Goal: Task Accomplishment & Management: Manage account settings

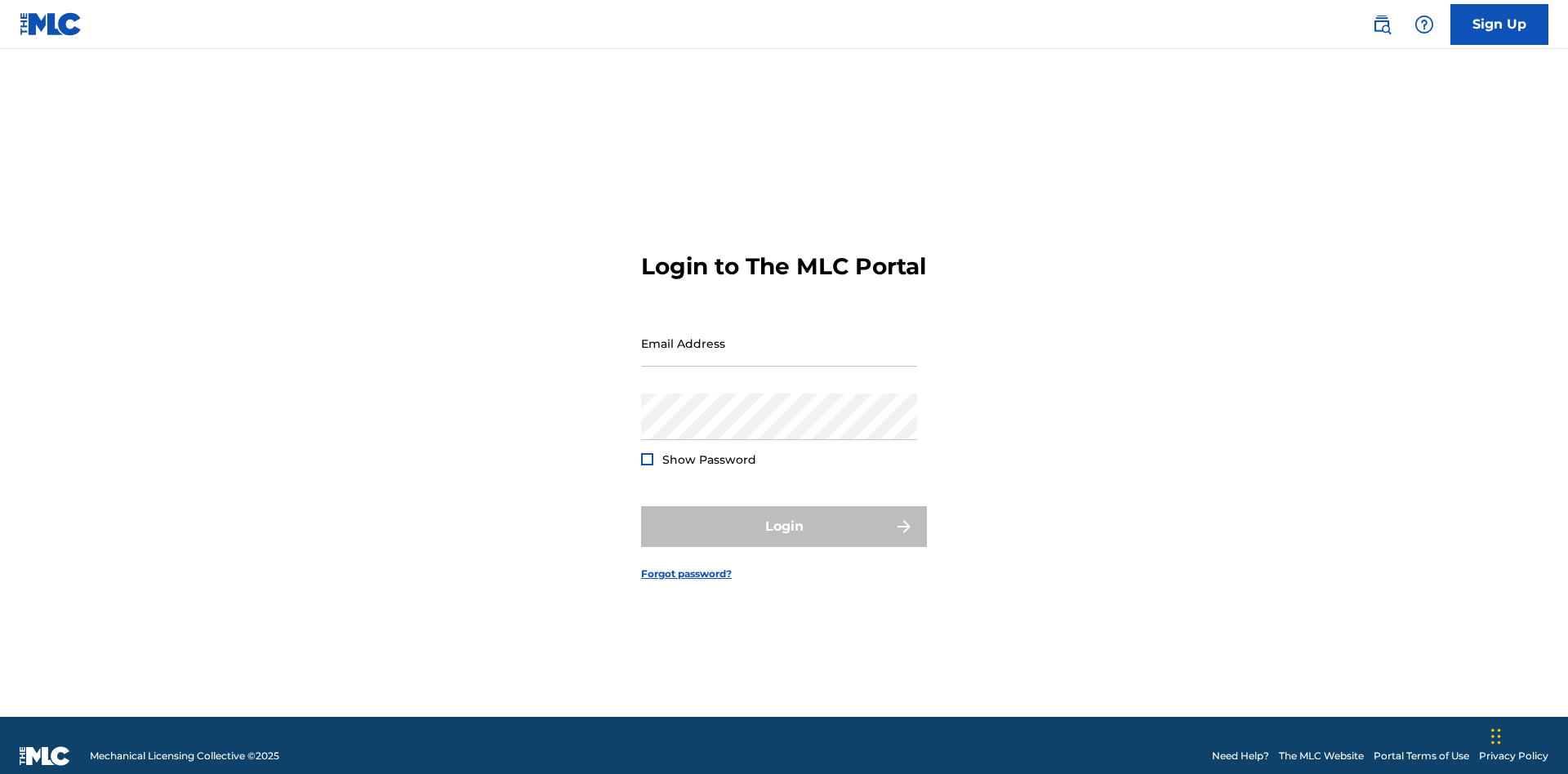
scroll to position [21, 0]
click at [779, 336] on input "Email Address" at bounding box center [779, 343] width 276 height 47
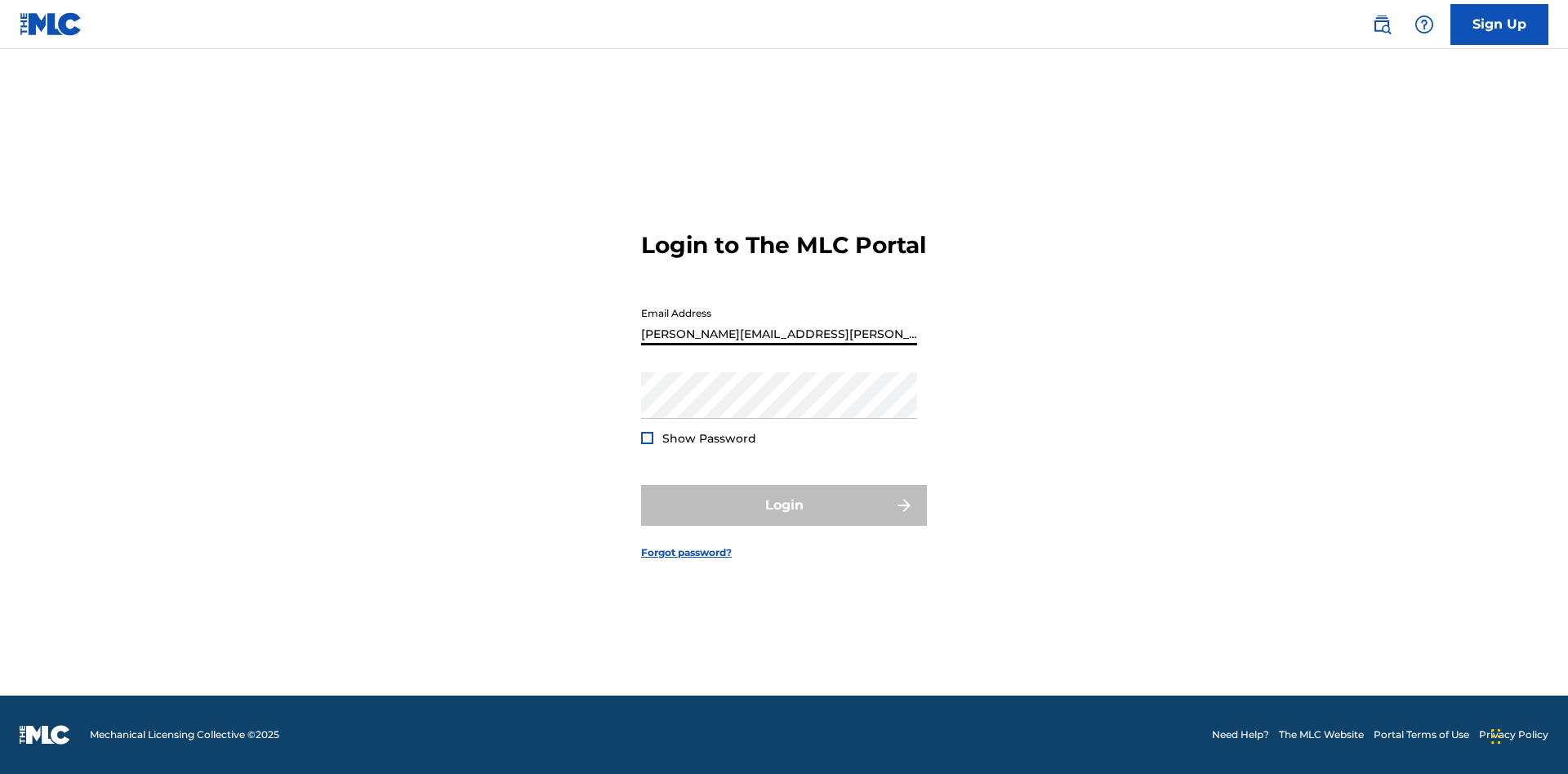
type input "[PERSON_NAME][EMAIL_ADDRESS][PERSON_NAME][DOMAIN_NAME]"
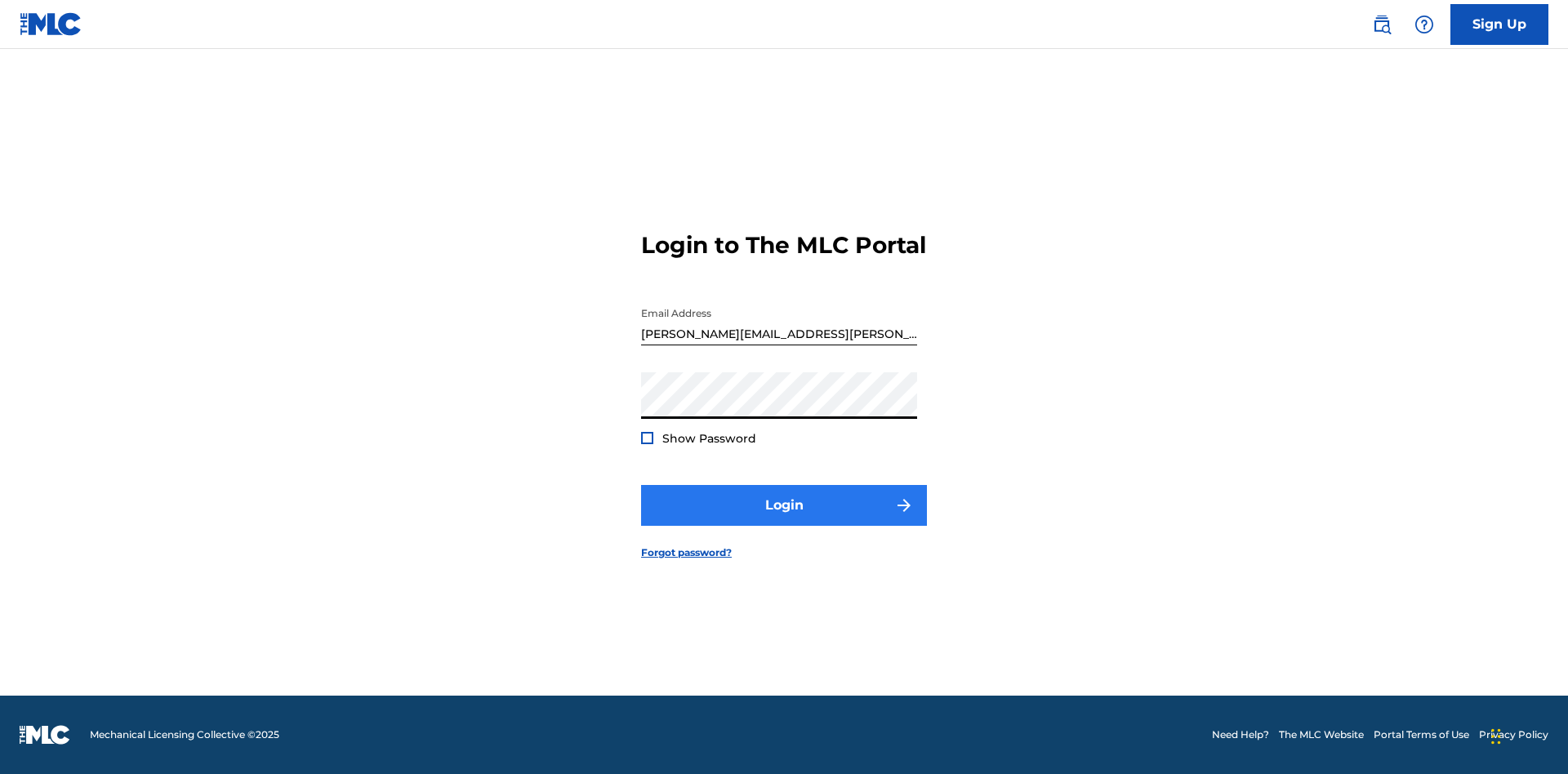
click at [784, 519] on button "Login" at bounding box center [783, 505] width 286 height 41
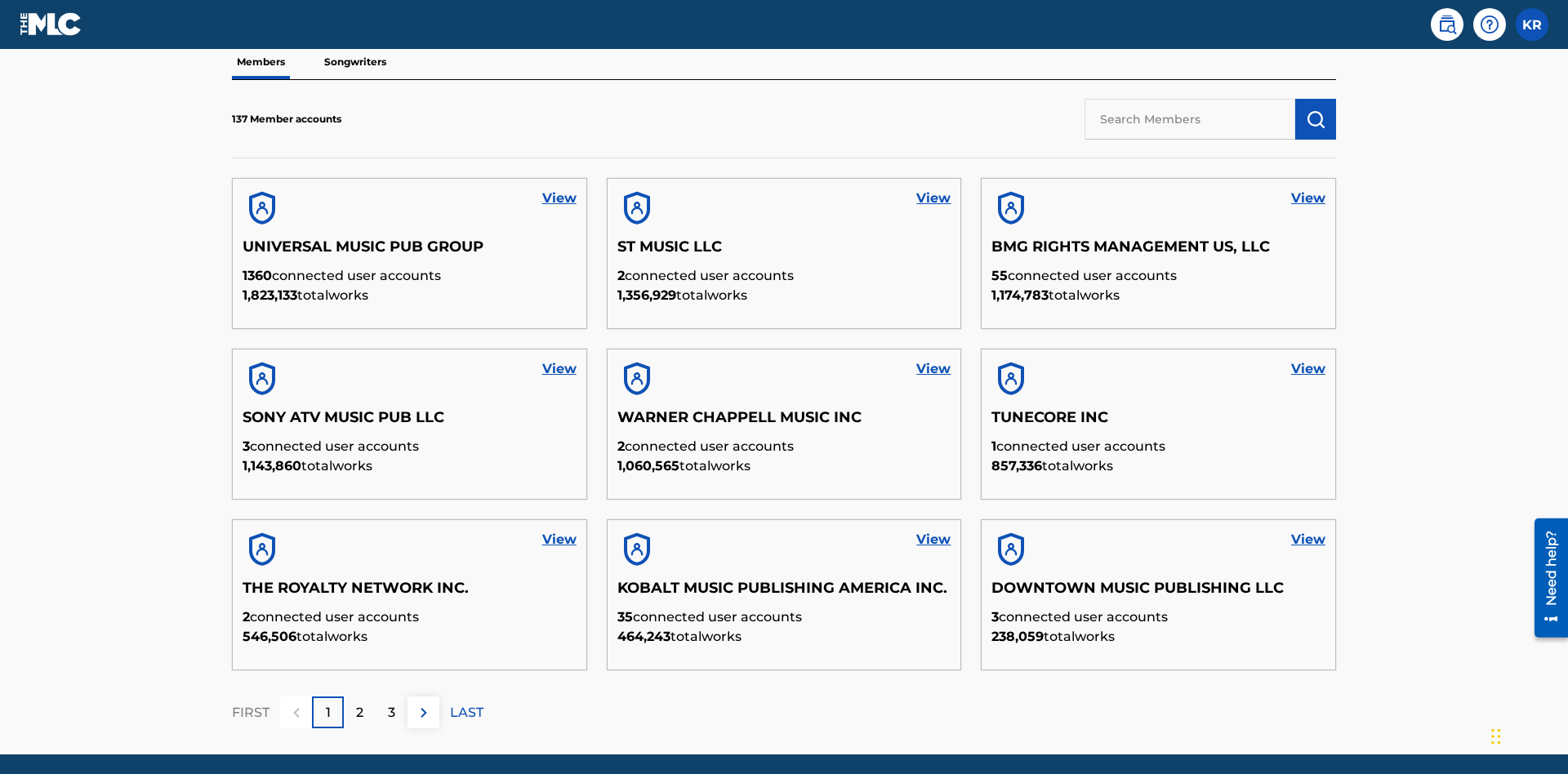
click at [1190, 119] on input "text" at bounding box center [1189, 119] width 211 height 41
type input "King [PERSON_NAME]"
click at [1315, 110] on img "submit" at bounding box center [1315, 119] width 19 height 19
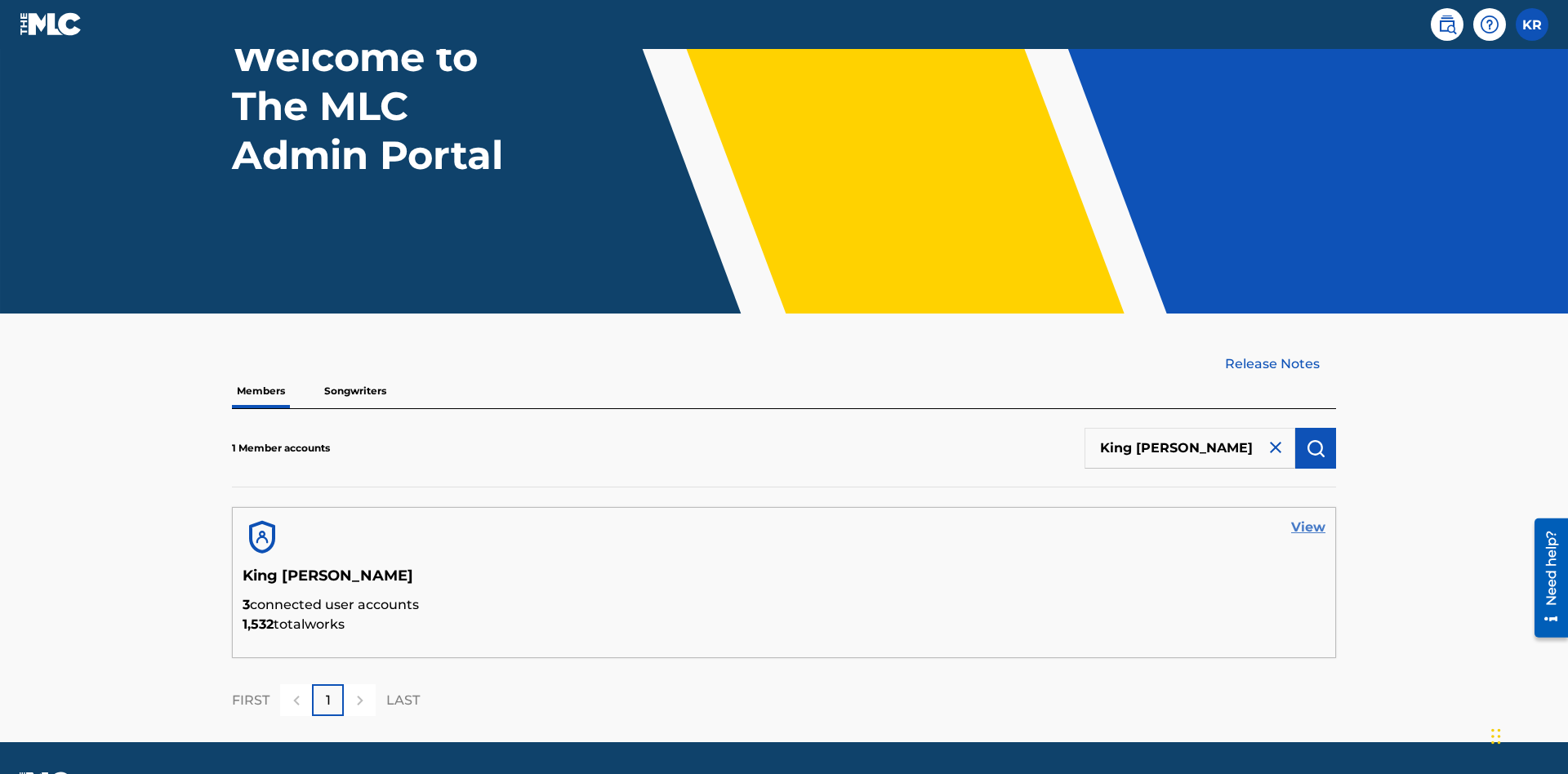
click at [1308, 518] on link "View" at bounding box center [1309, 527] width 35 height 19
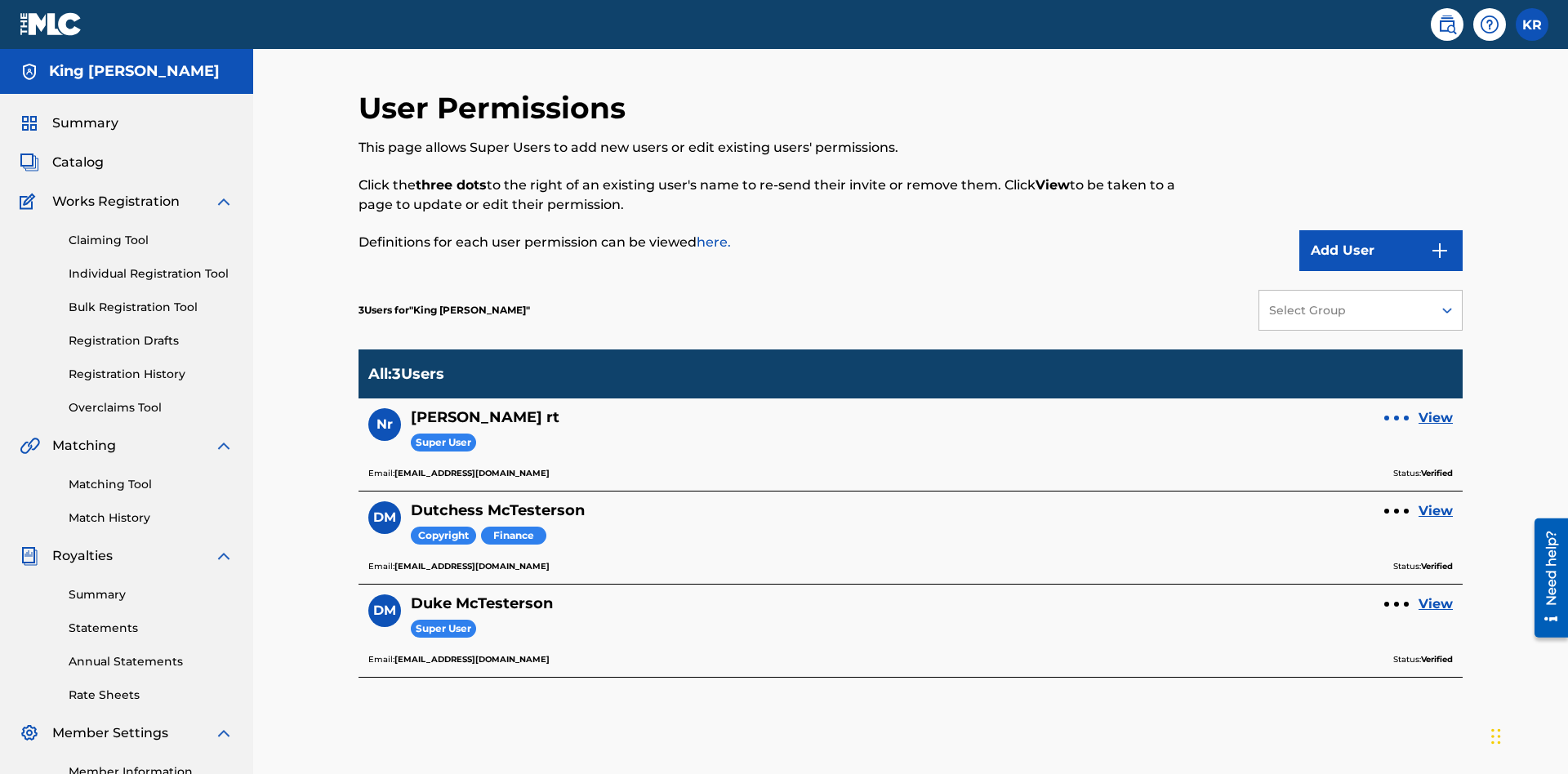
scroll to position [205, 0]
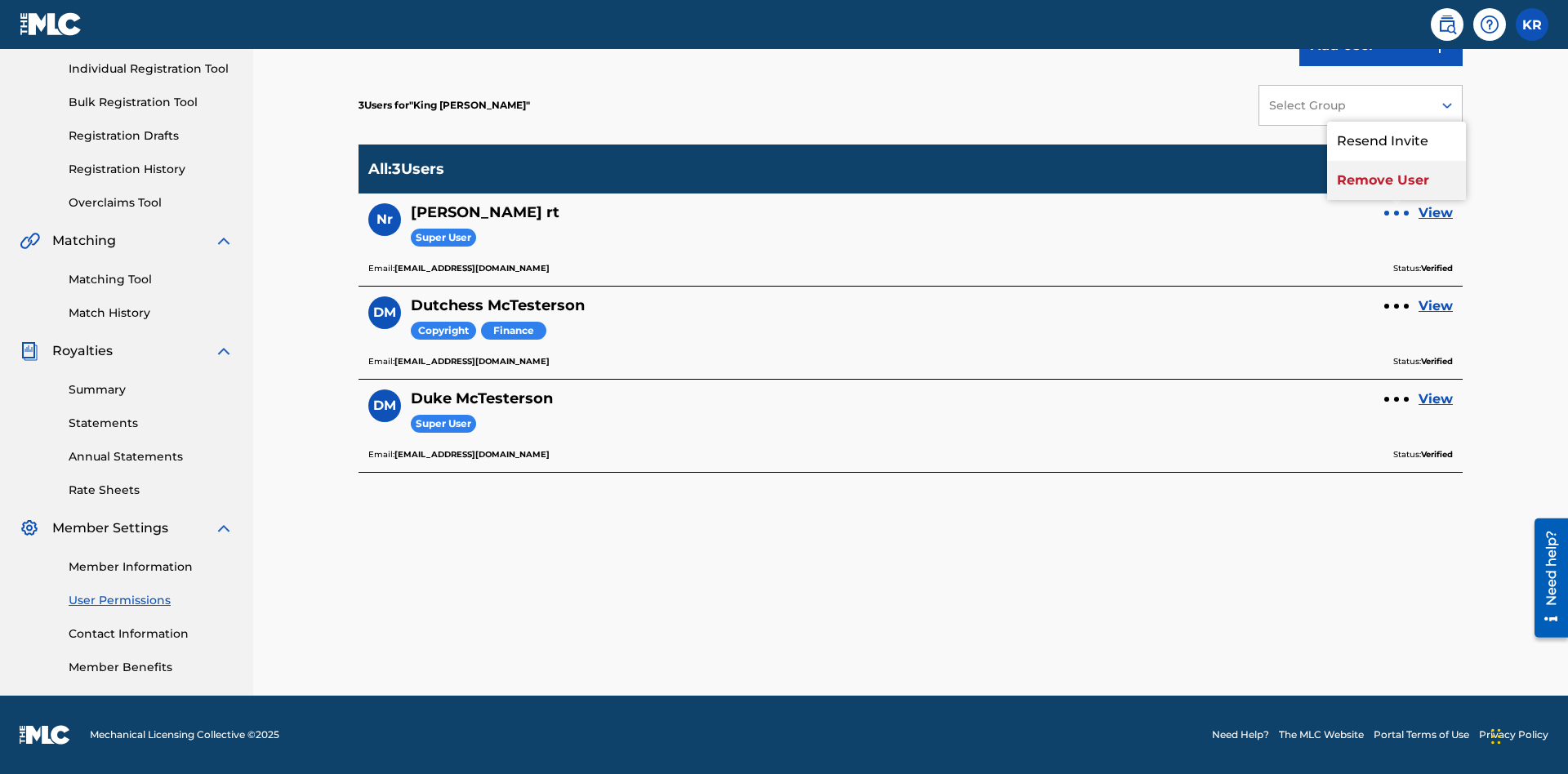
click at [1396, 181] on p "Remove User" at bounding box center [1396, 180] width 139 height 39
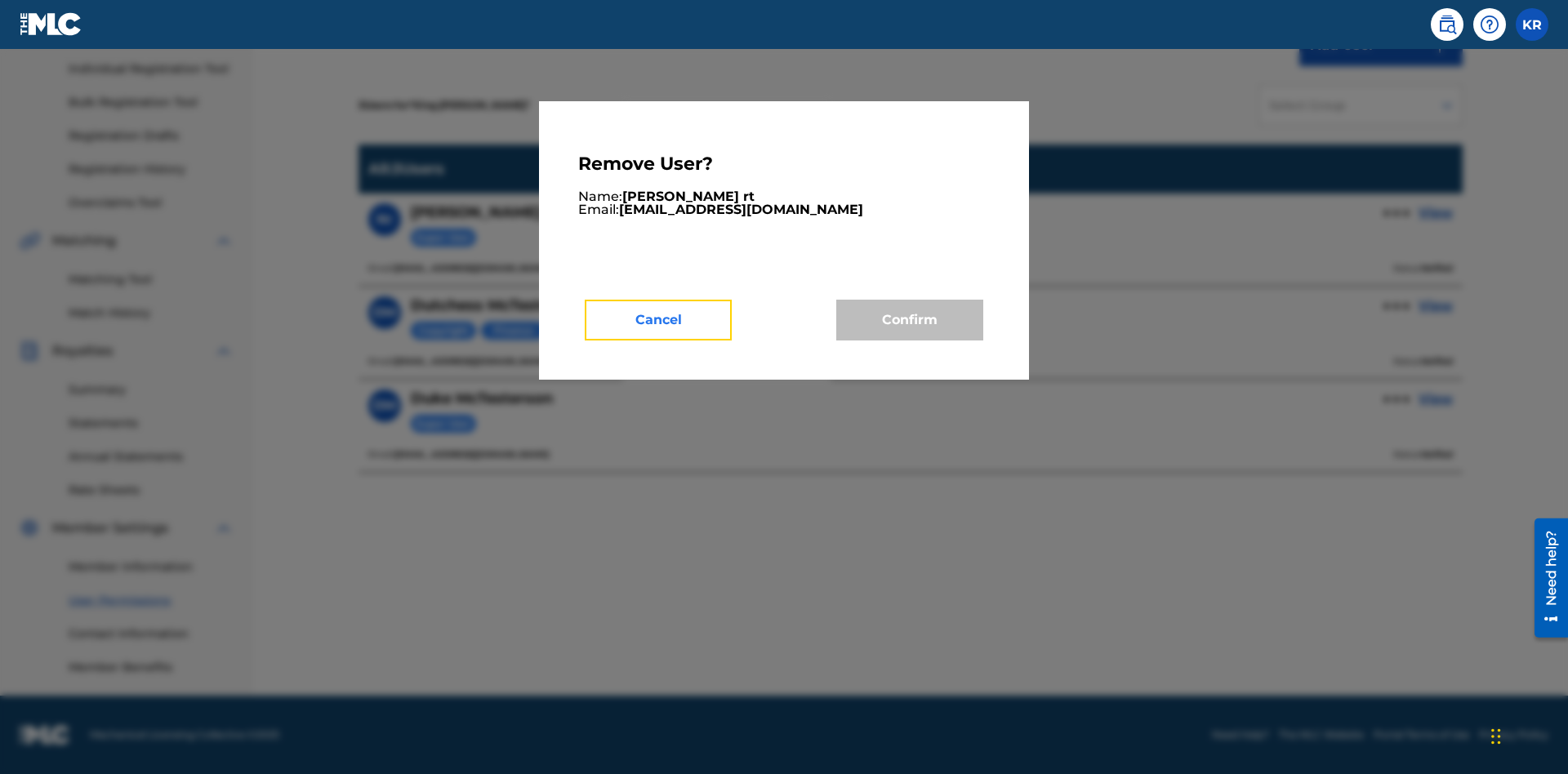
click at [658, 319] on button "Cancel" at bounding box center [658, 319] width 147 height 41
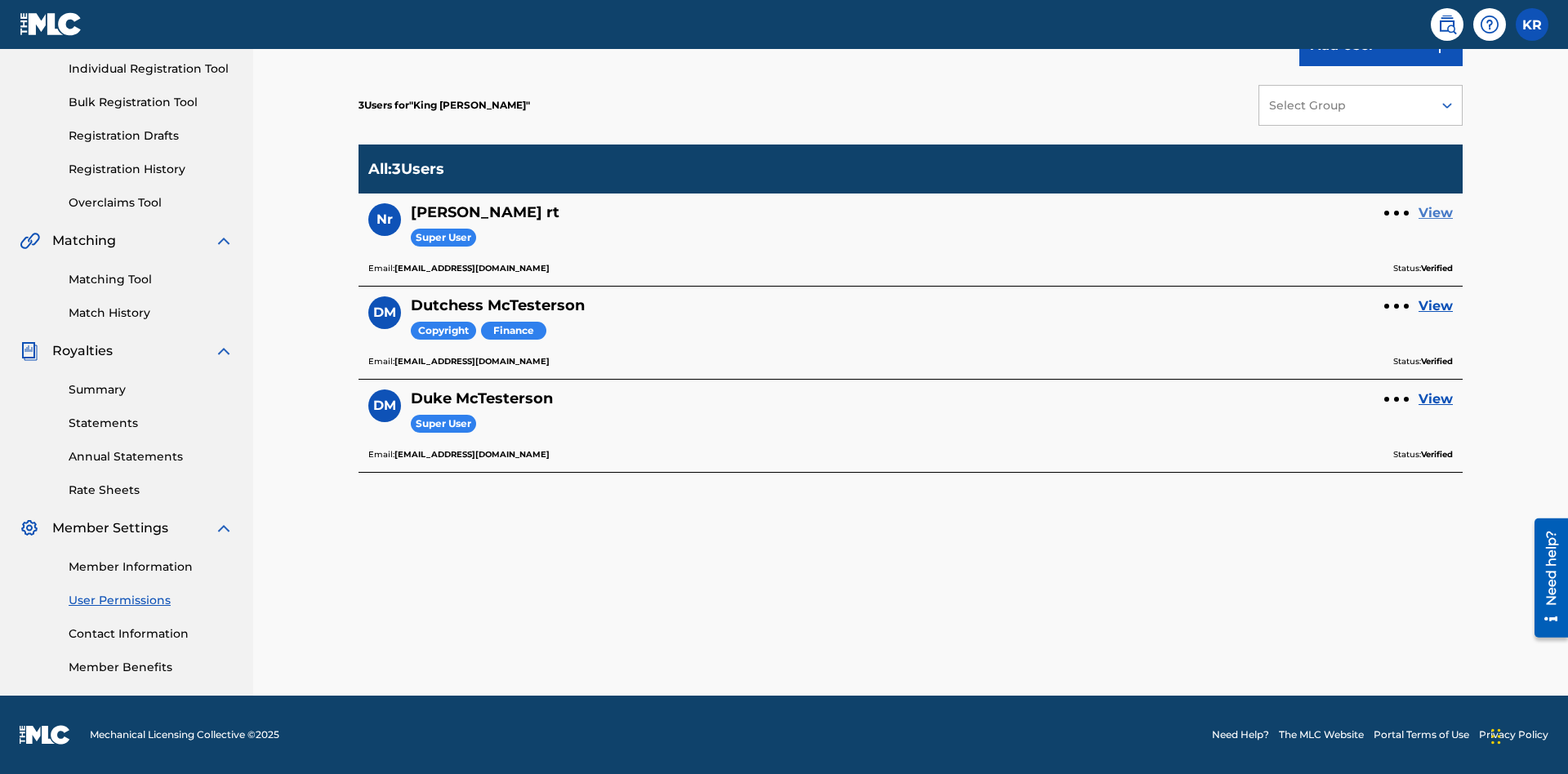
click at [1436, 214] on link "View" at bounding box center [1436, 213] width 35 height 19
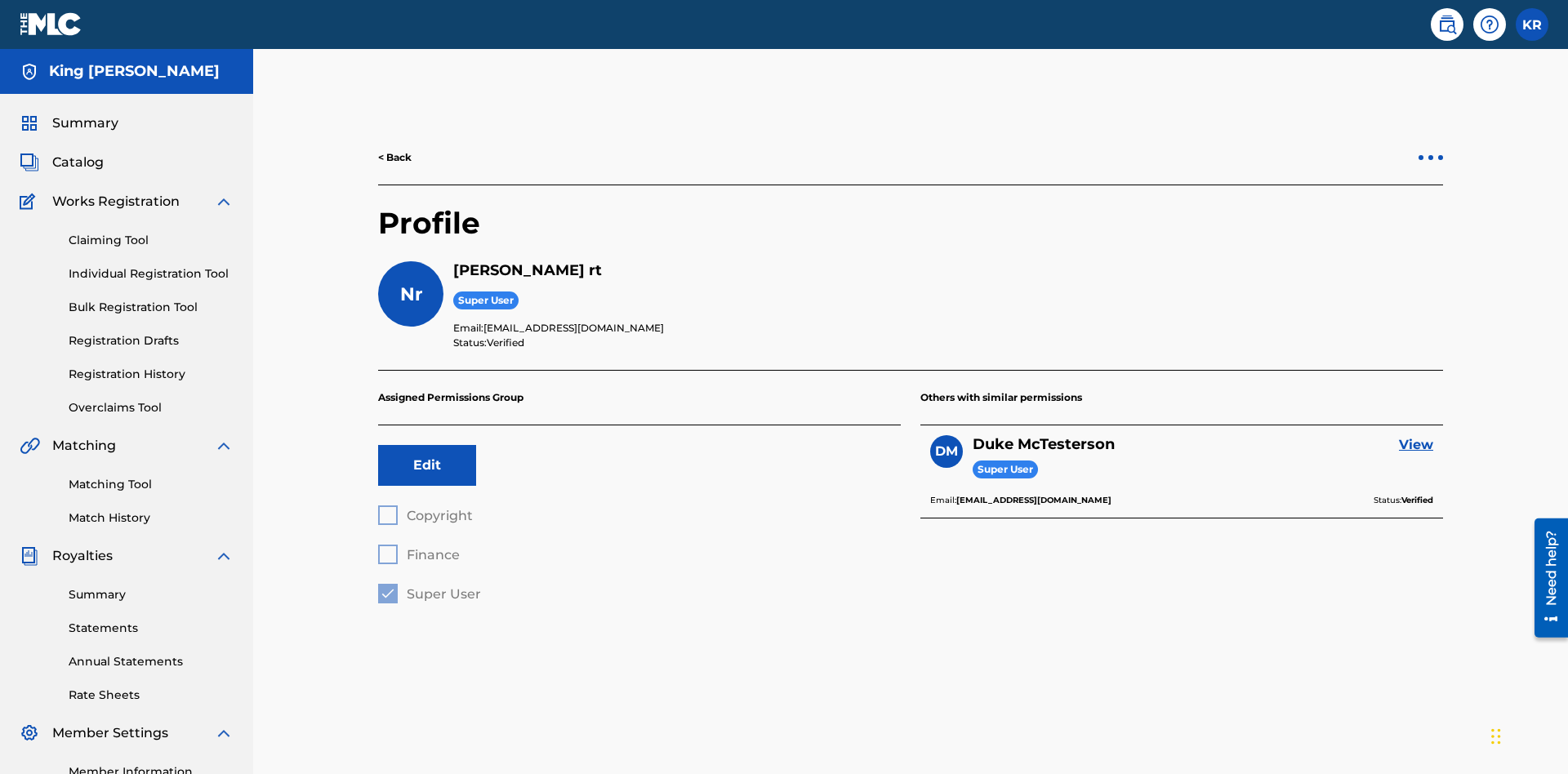
click at [1431, 155] on div at bounding box center [1430, 157] width 5 height 5
